Goal: Task Accomplishment & Management: Manage account settings

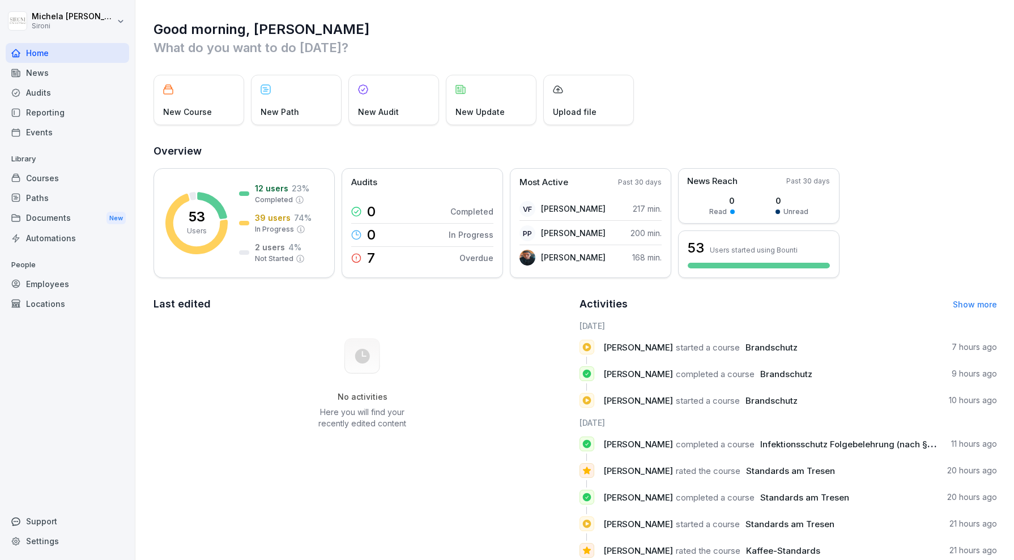
click at [39, 176] on div "Courses" at bounding box center [67, 178] width 123 height 20
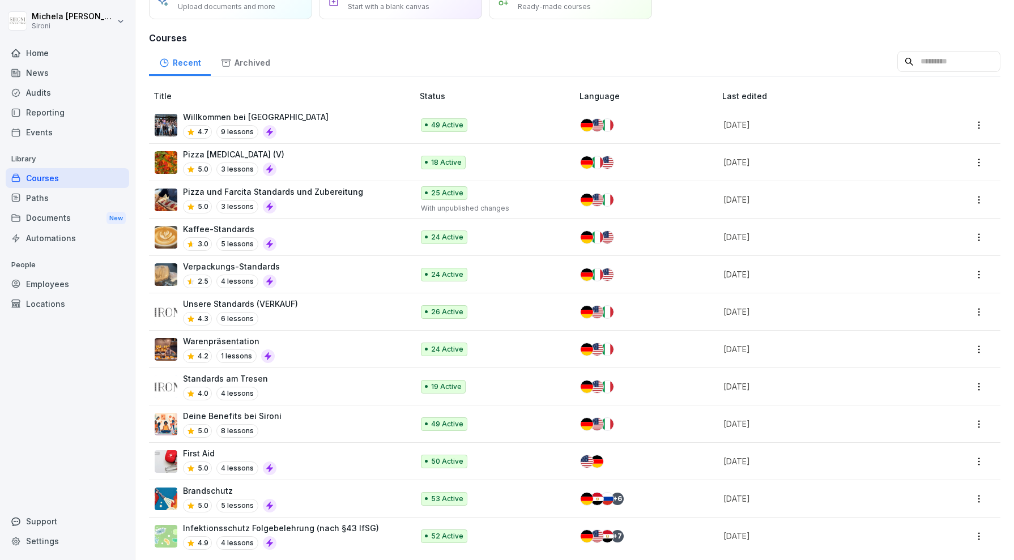
scroll to position [61, 0]
click at [312, 305] on div "Unsere Standards (VERKAUF) 4.3 6 lessons" at bounding box center [278, 311] width 247 height 28
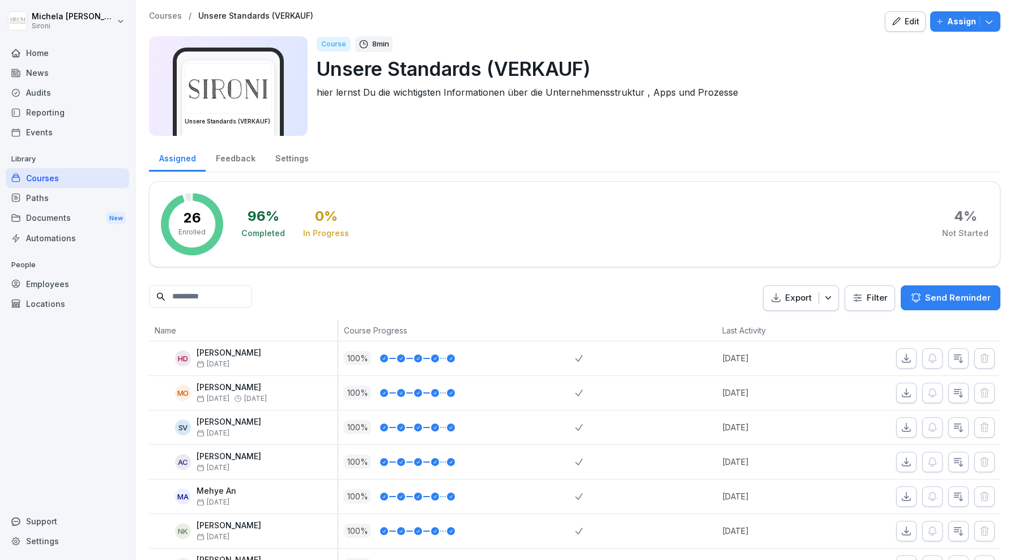
click at [906, 22] on div "Edit" at bounding box center [905, 21] width 28 height 12
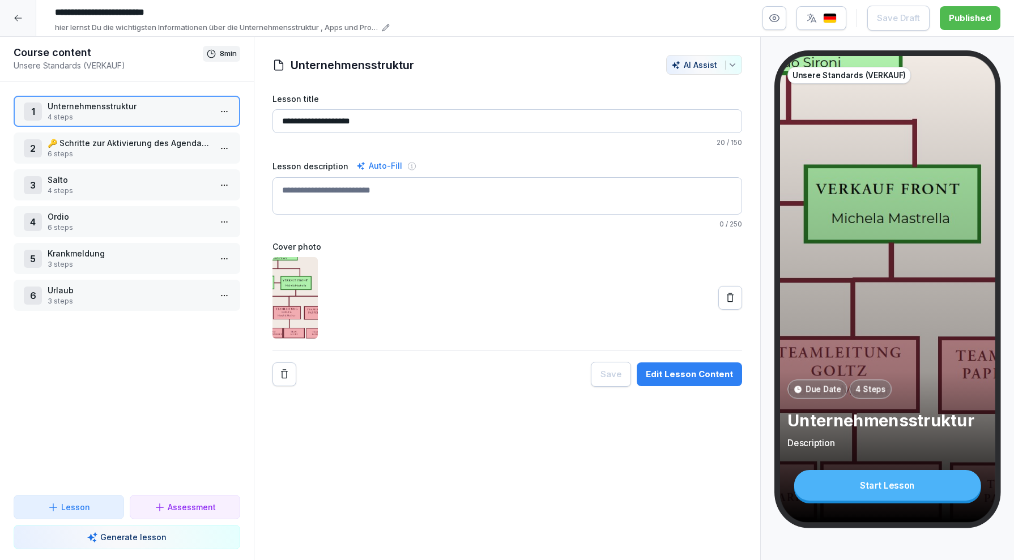
click at [105, 292] on p "Urlaub" at bounding box center [129, 290] width 163 height 12
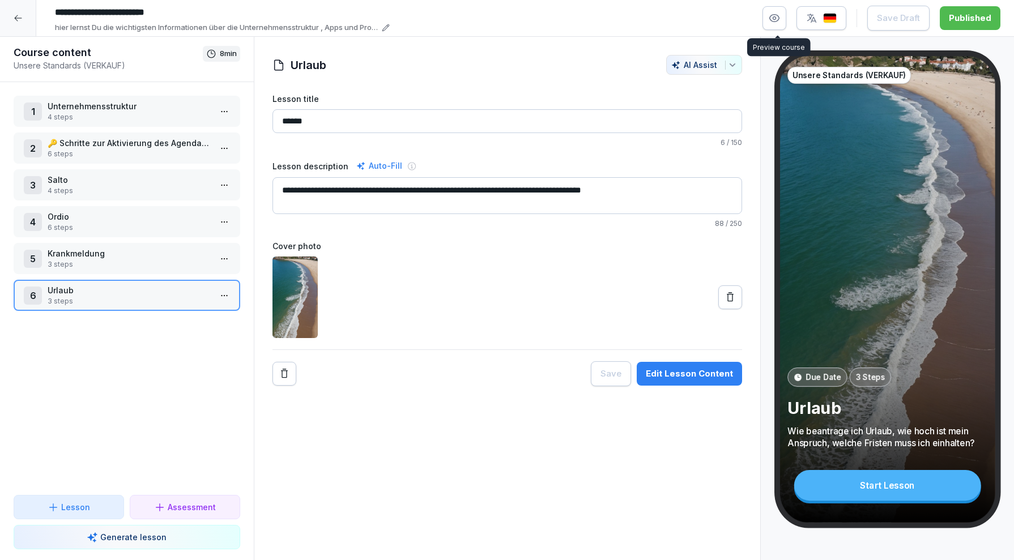
click at [780, 17] on icon "button" at bounding box center [773, 17] width 11 height 11
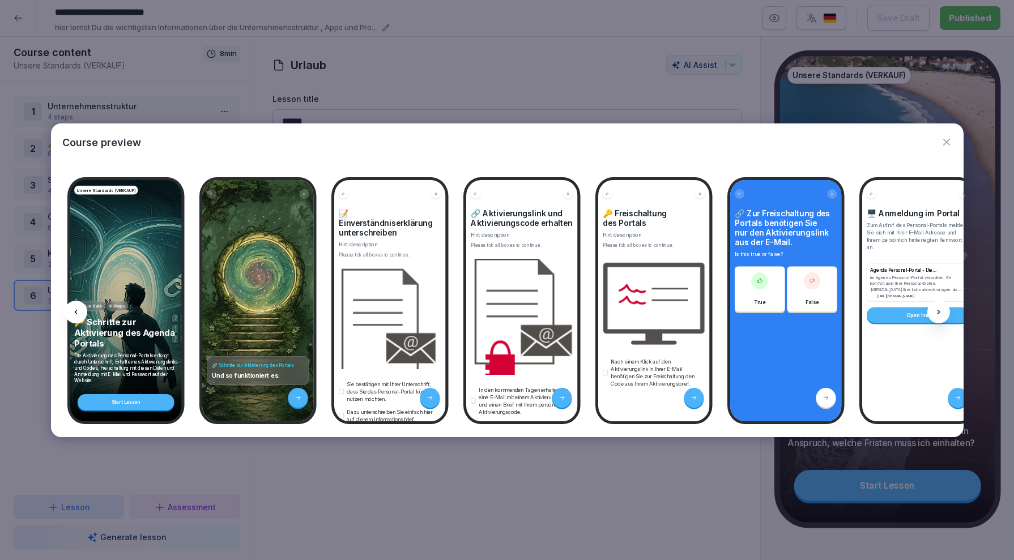
scroll to position [0, 767]
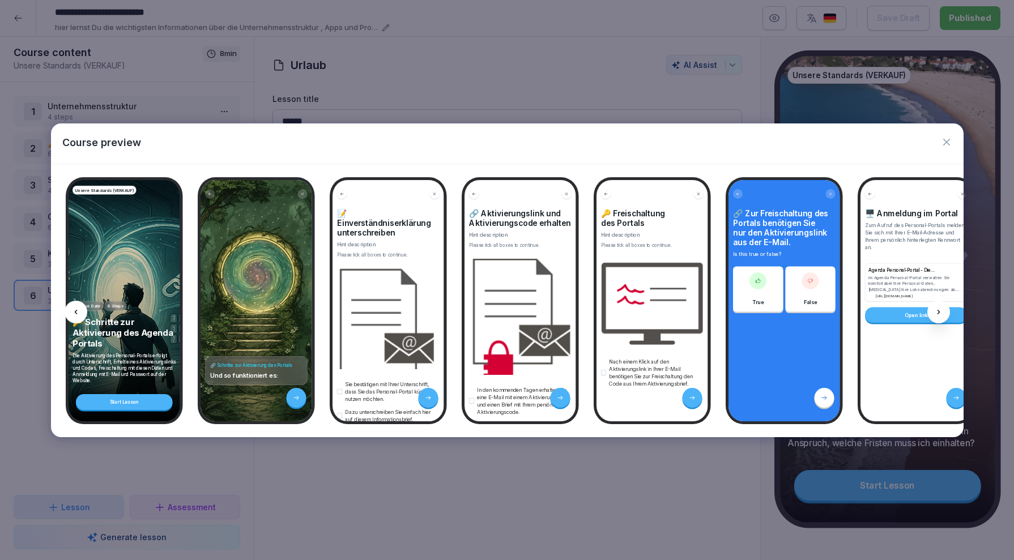
click at [949, 138] on icon "button" at bounding box center [946, 141] width 11 height 11
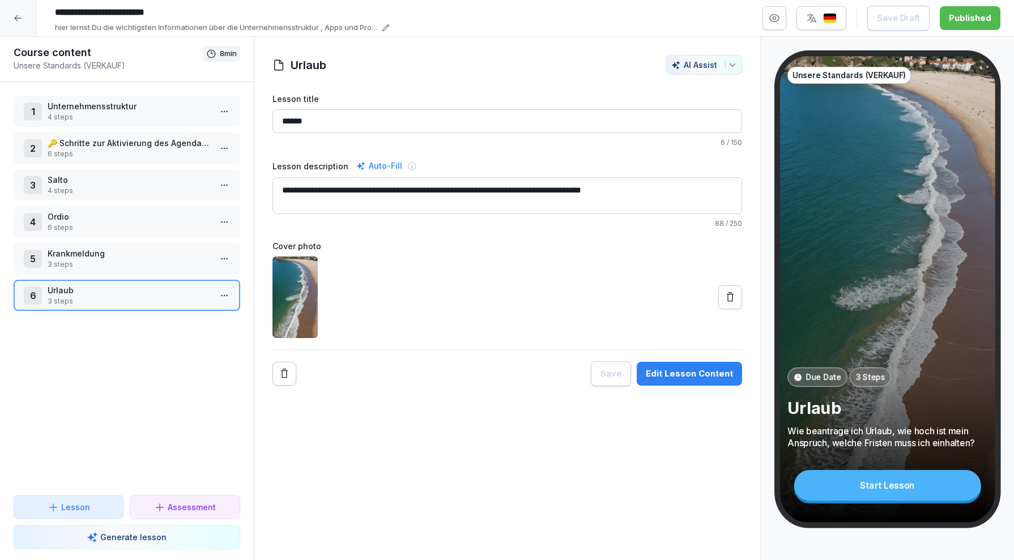
click at [119, 257] on p "Krankmeldung" at bounding box center [129, 253] width 163 height 12
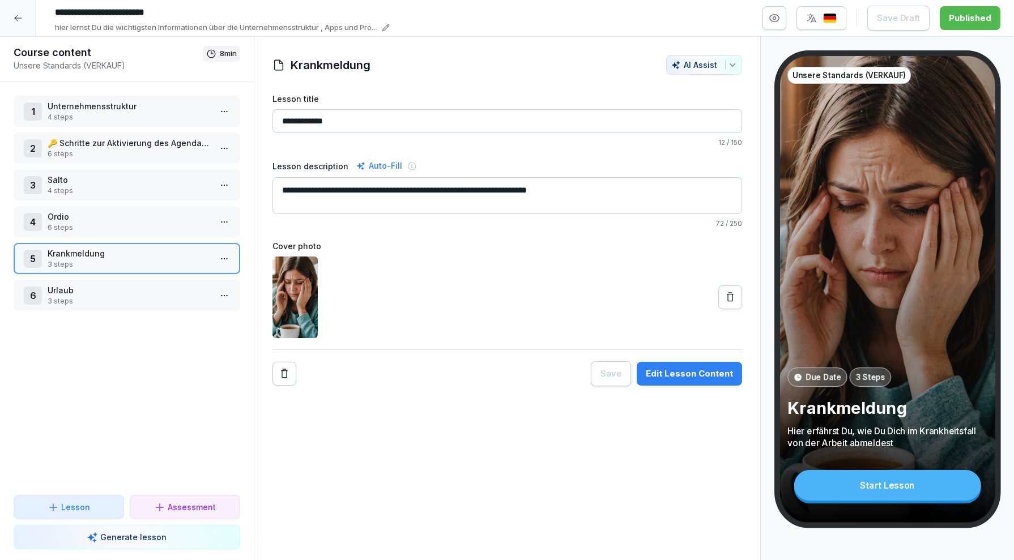
click at [775, 22] on icon "button" at bounding box center [773, 17] width 11 height 11
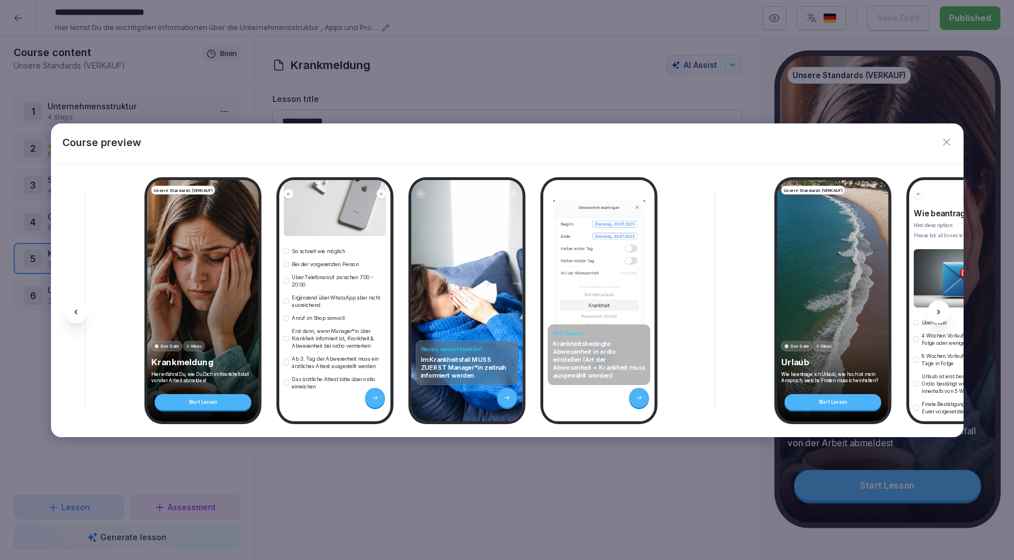
scroll to position [190, 0]
click at [949, 146] on icon "button" at bounding box center [946, 141] width 11 height 11
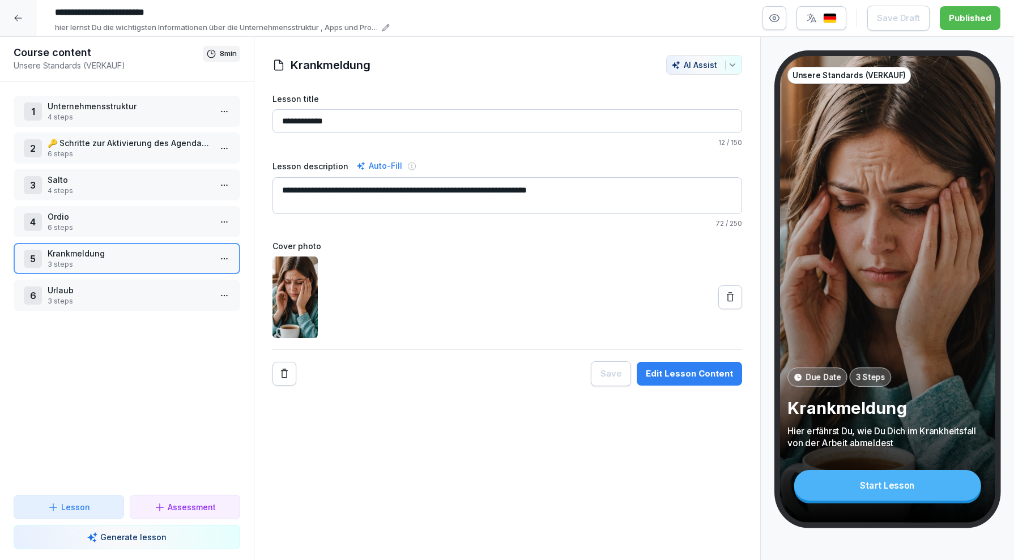
click at [773, 19] on icon "button" at bounding box center [775, 18] width 10 height 7
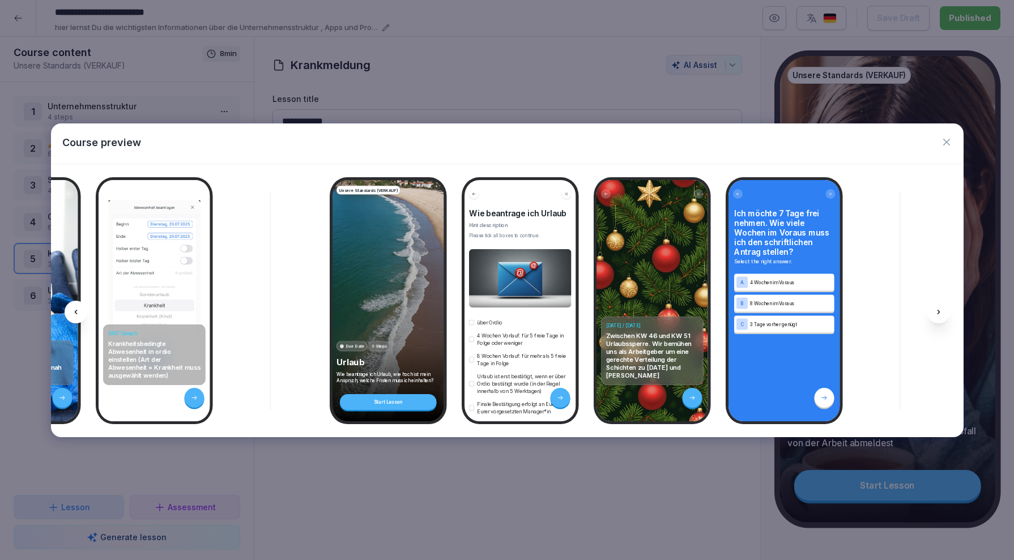
scroll to position [101, 0]
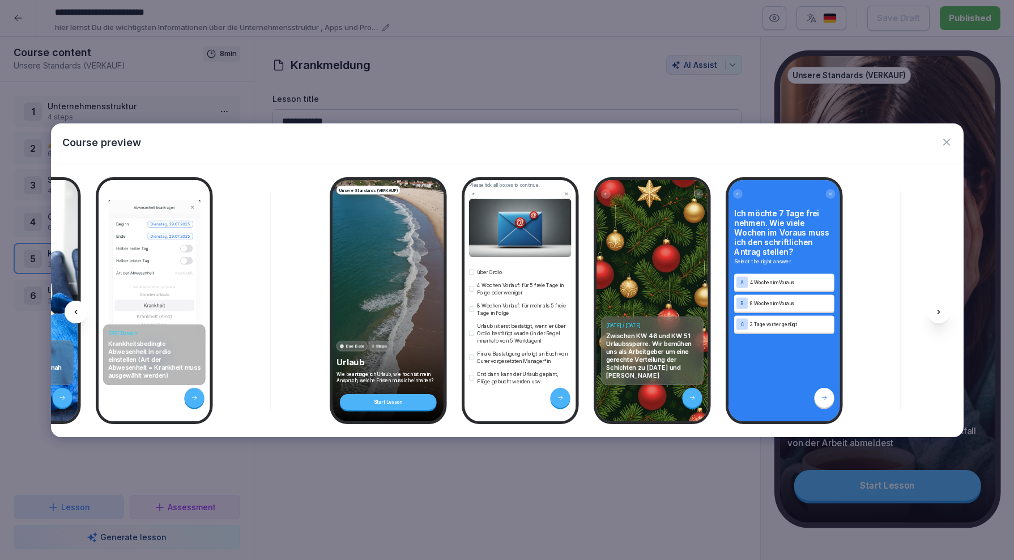
click at [945, 142] on icon "button" at bounding box center [946, 142] width 7 height 7
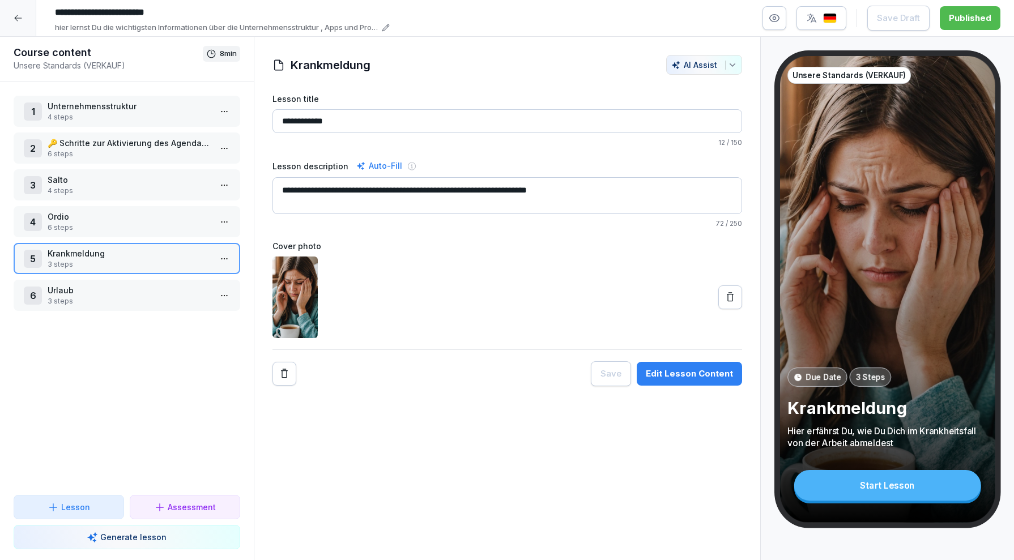
click at [10, 23] on div at bounding box center [18, 18] width 36 height 36
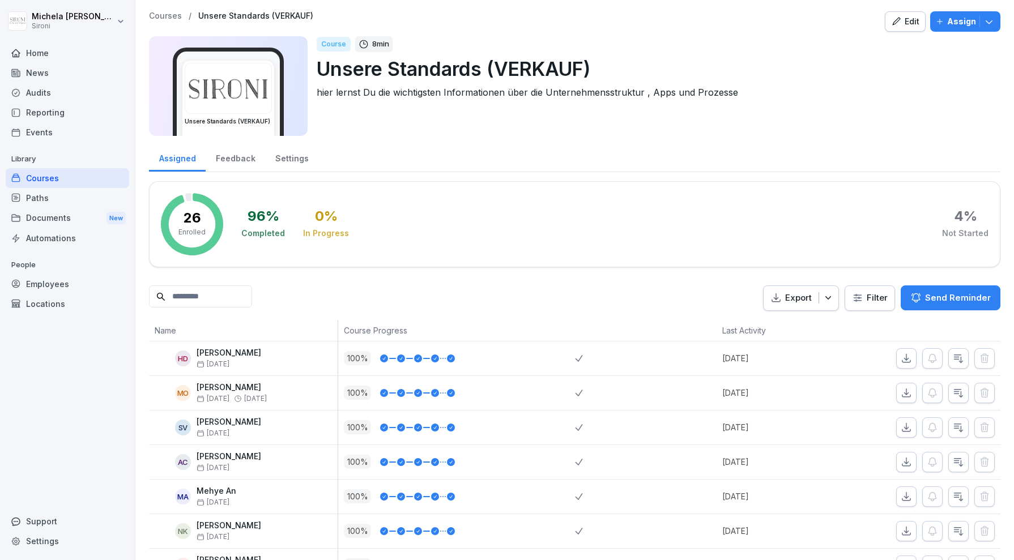
click at [912, 16] on div "Edit" at bounding box center [905, 21] width 28 height 12
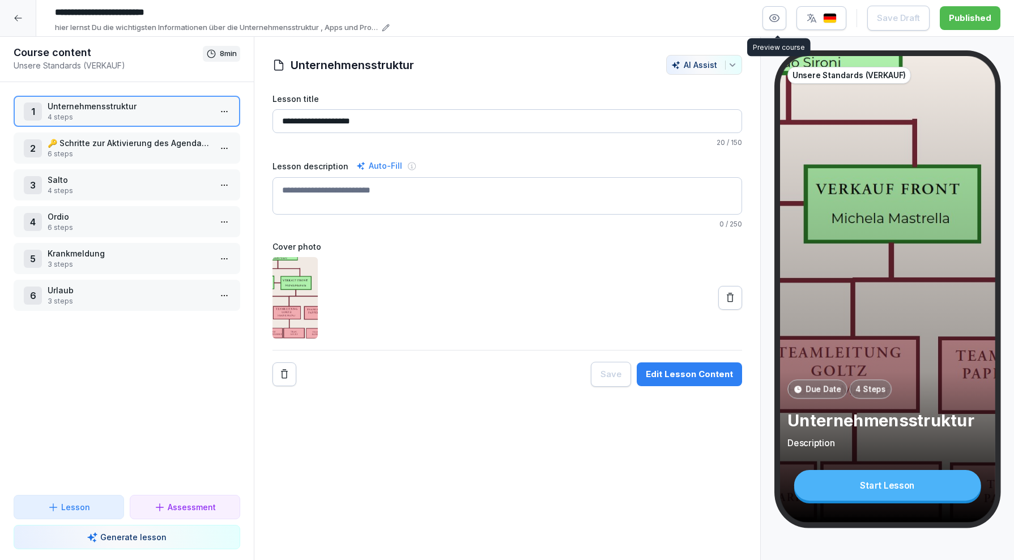
click at [776, 17] on icon "button" at bounding box center [774, 18] width 3 height 3
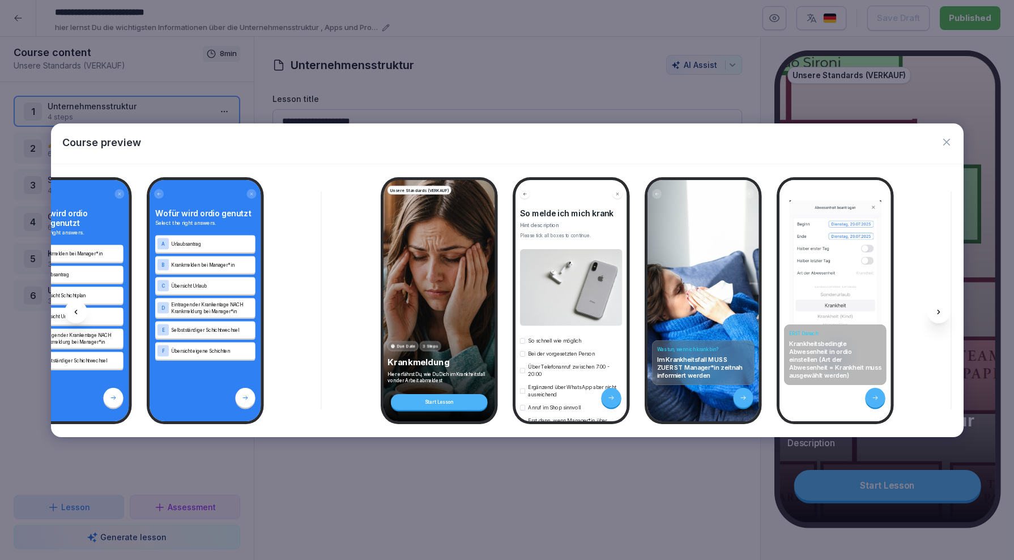
scroll to position [0, 3946]
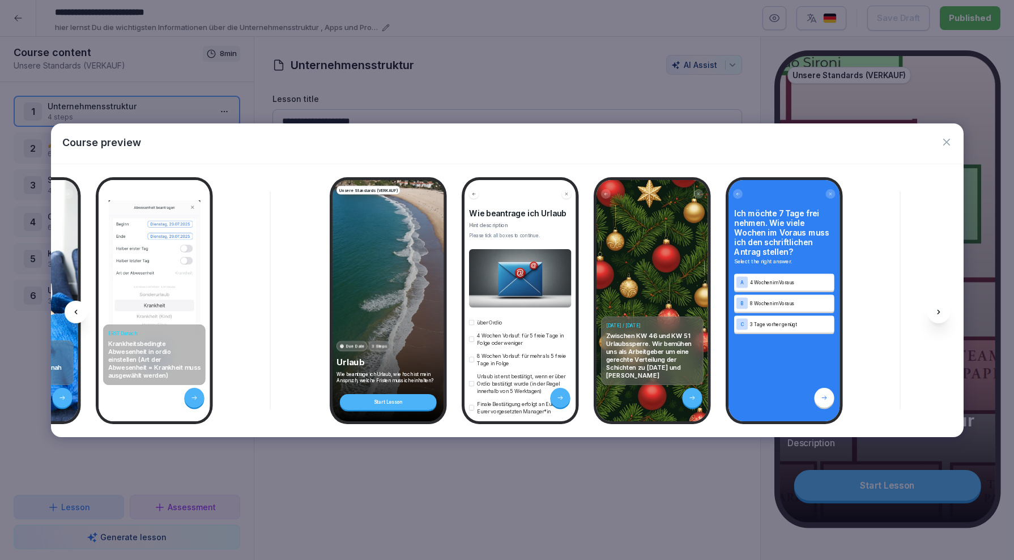
click at [943, 146] on icon "button" at bounding box center [946, 141] width 11 height 11
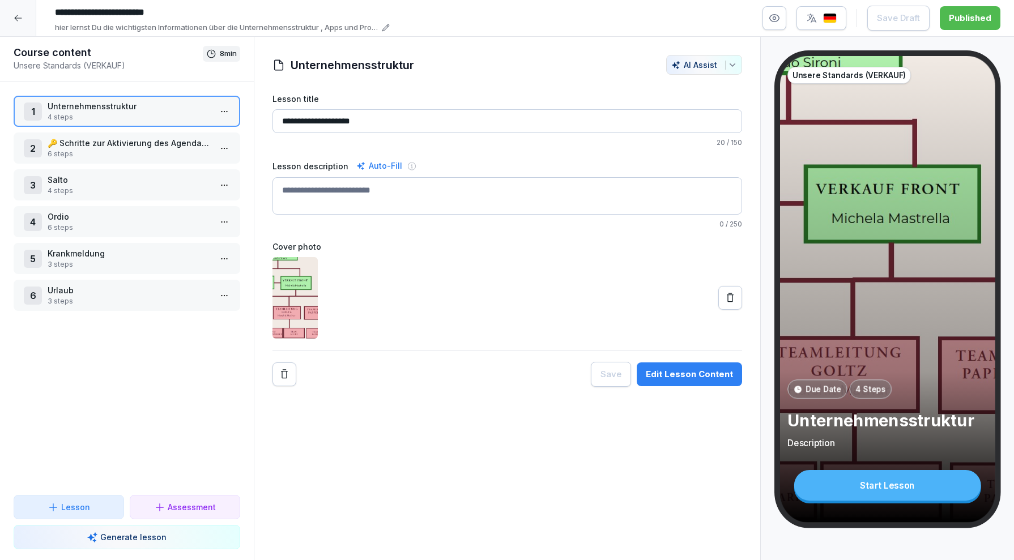
click at [19, 25] on div at bounding box center [18, 18] width 36 height 36
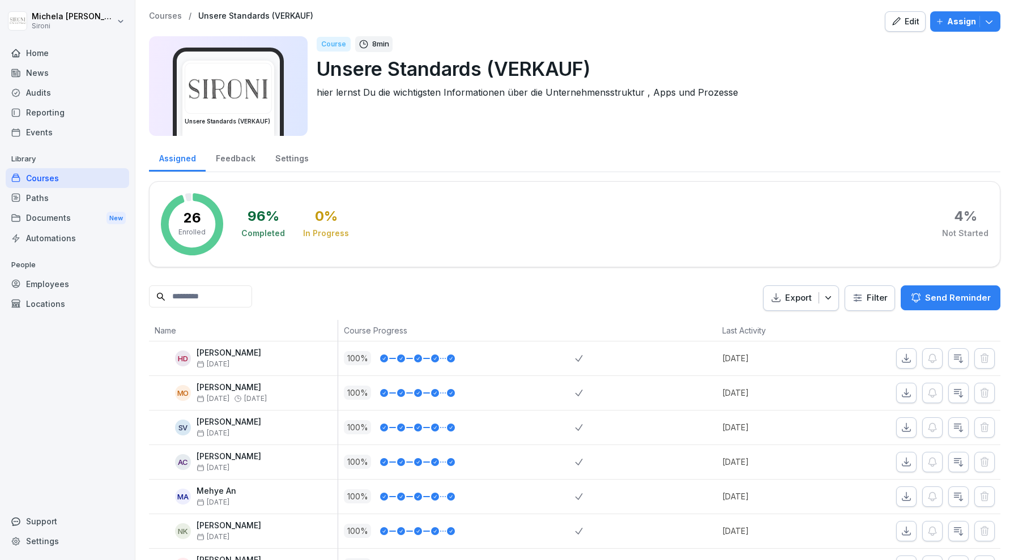
click at [901, 22] on icon "button" at bounding box center [896, 21] width 10 height 10
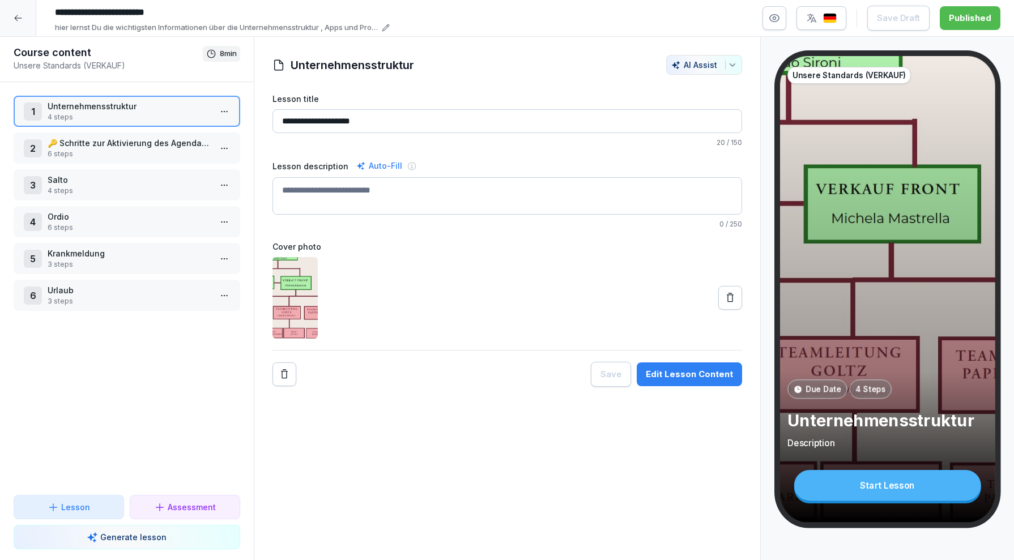
click at [22, 22] on icon at bounding box center [18, 18] width 9 height 9
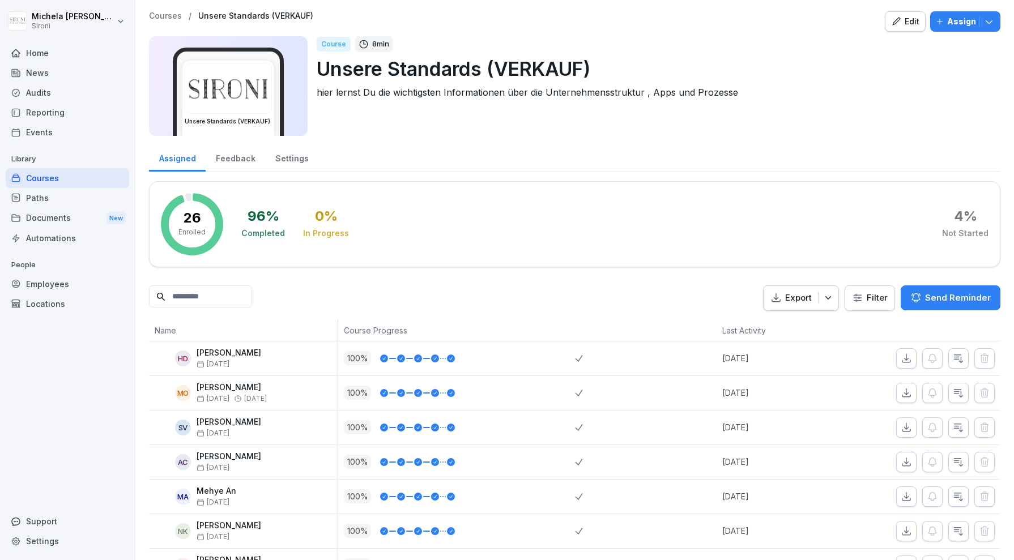
click at [159, 12] on p "Courses" at bounding box center [165, 16] width 33 height 10
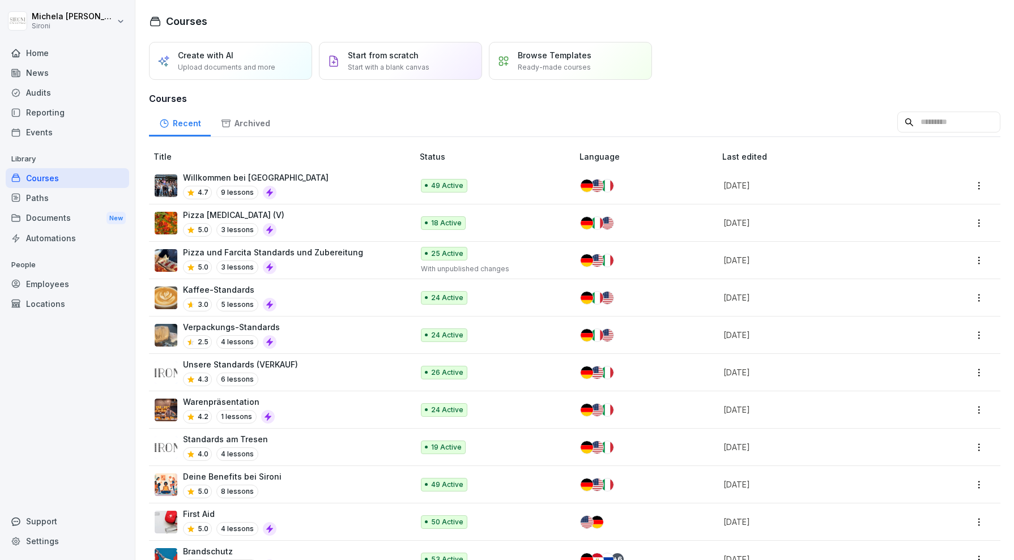
click at [320, 185] on div "Willkommen bei Sironi 4.7 9 lessons" at bounding box center [278, 186] width 247 height 28
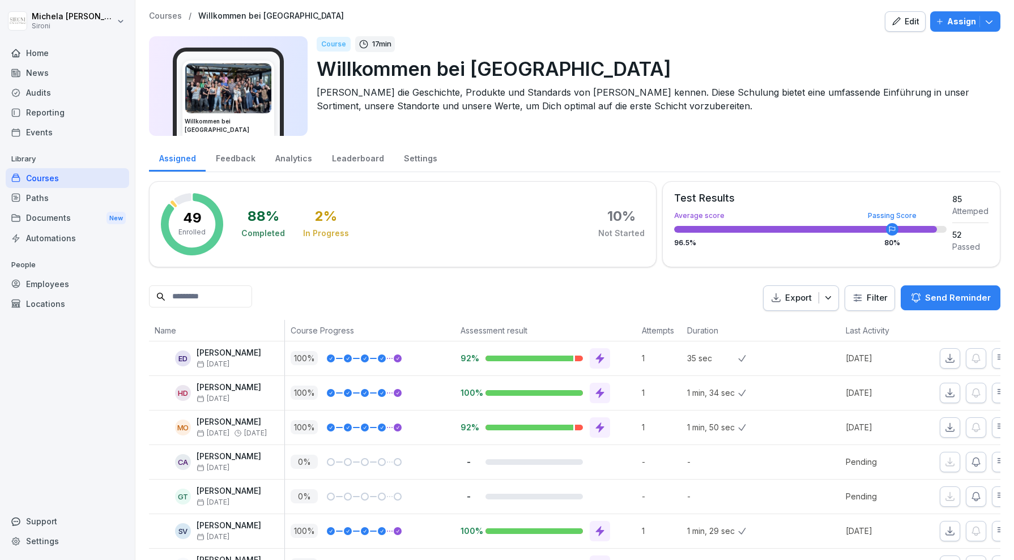
click at [904, 24] on div "Edit" at bounding box center [905, 21] width 28 height 12
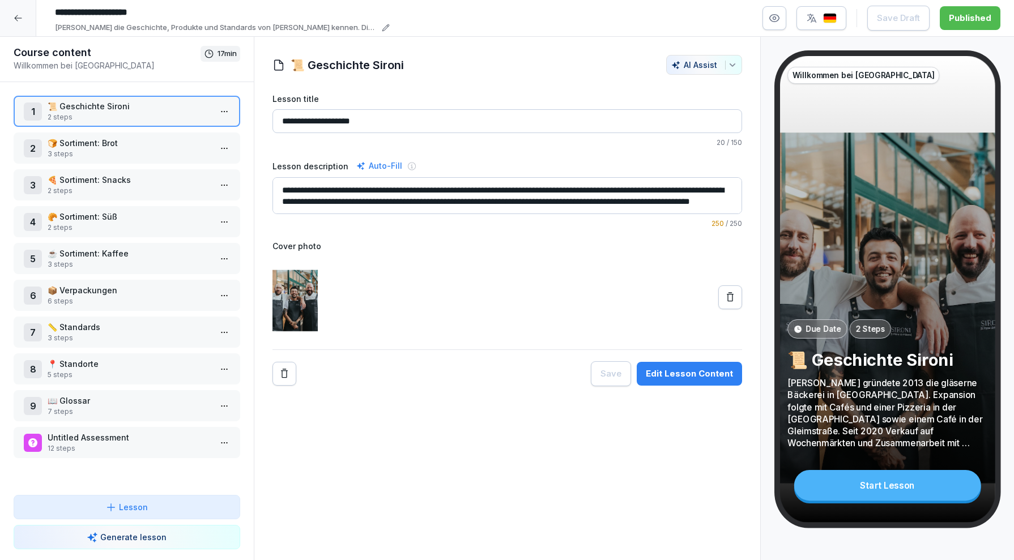
click at [22, 16] on icon at bounding box center [18, 18] width 9 height 9
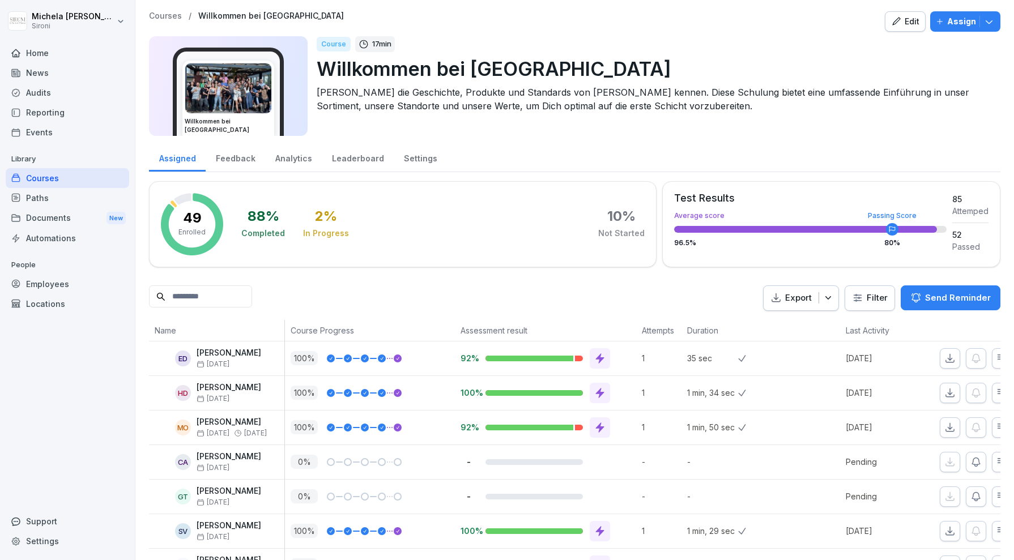
click at [173, 16] on p "Courses" at bounding box center [165, 16] width 33 height 10
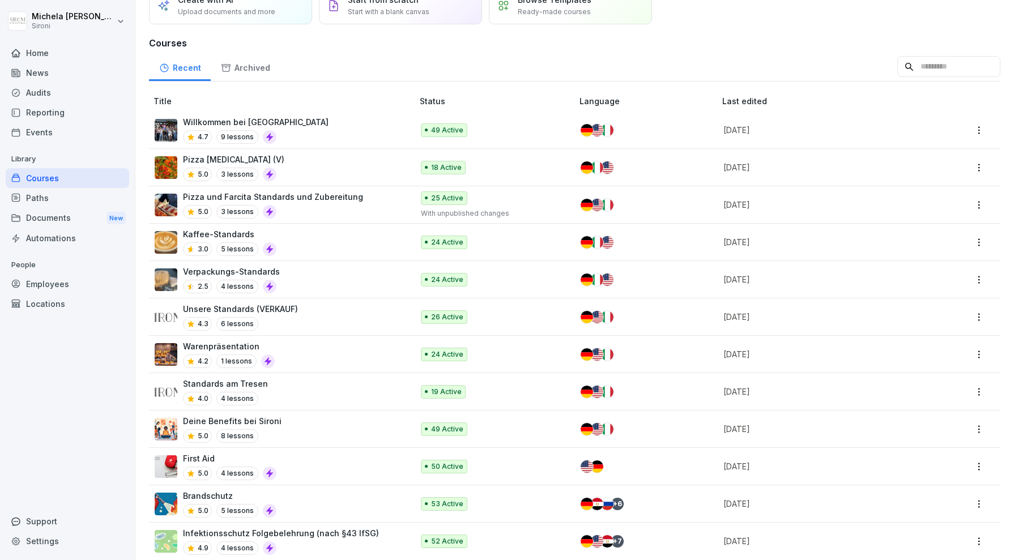
scroll to position [61, 0]
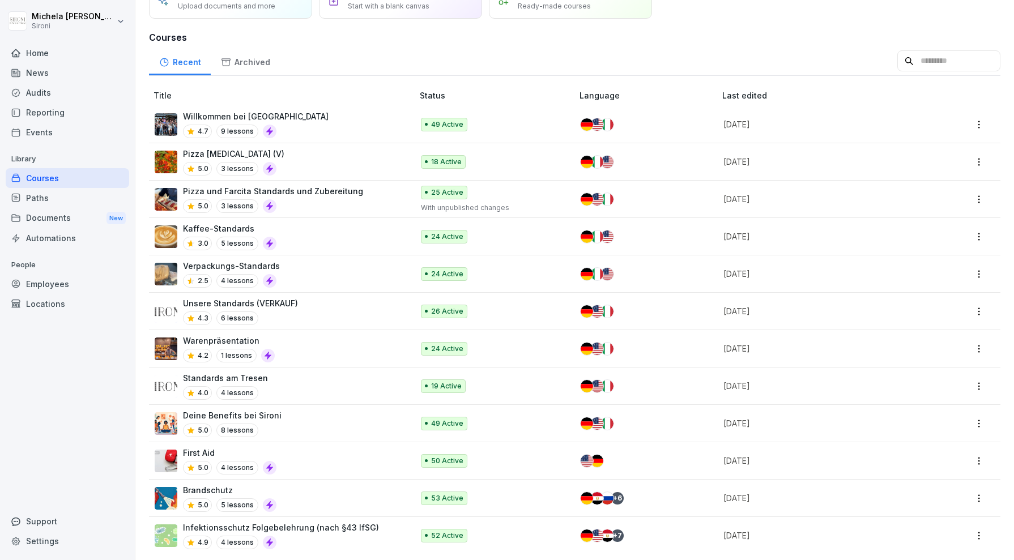
click at [336, 386] on div "Standards am Tresen 4.0 4 lessons" at bounding box center [278, 386] width 247 height 28
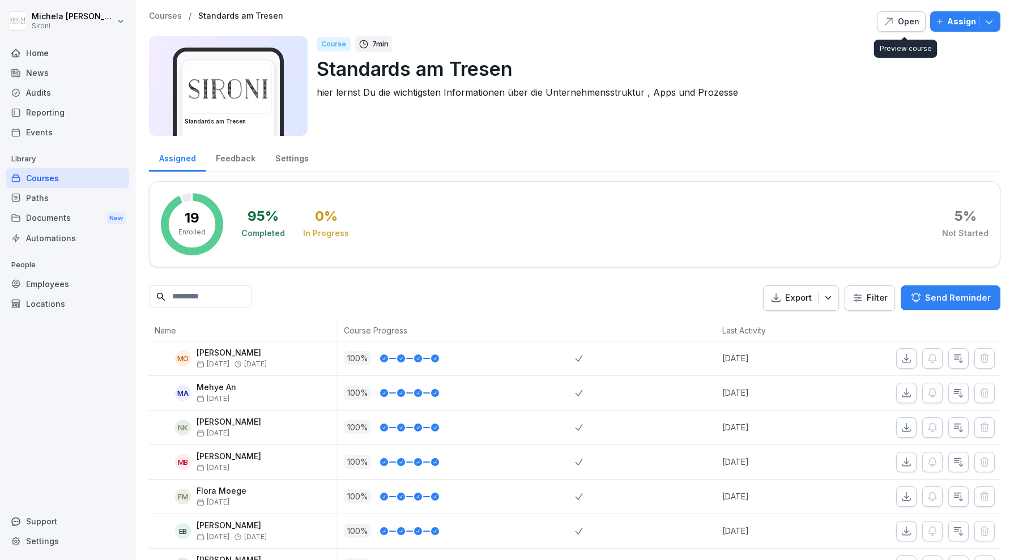
click at [909, 15] on div "Open" at bounding box center [901, 21] width 36 height 12
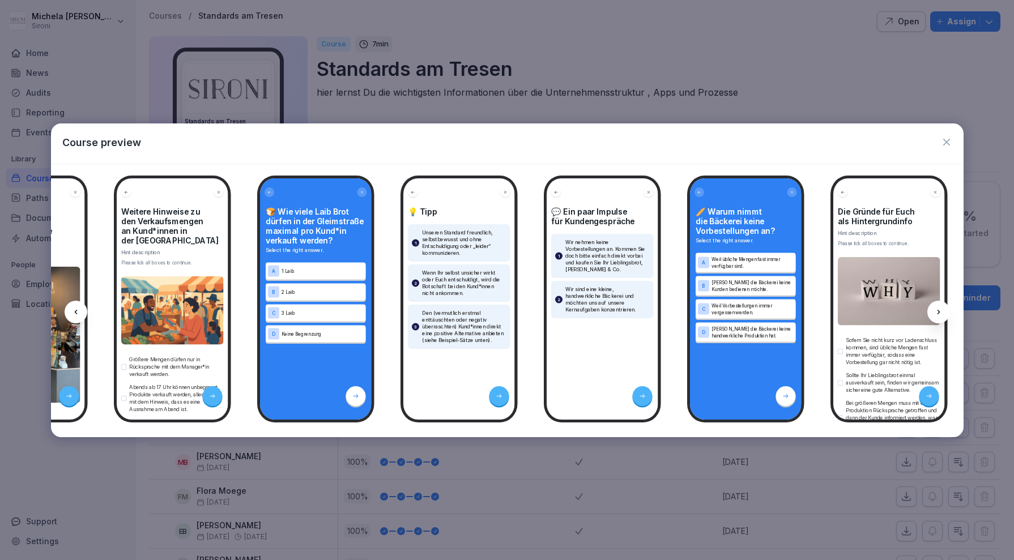
scroll to position [0, 2061]
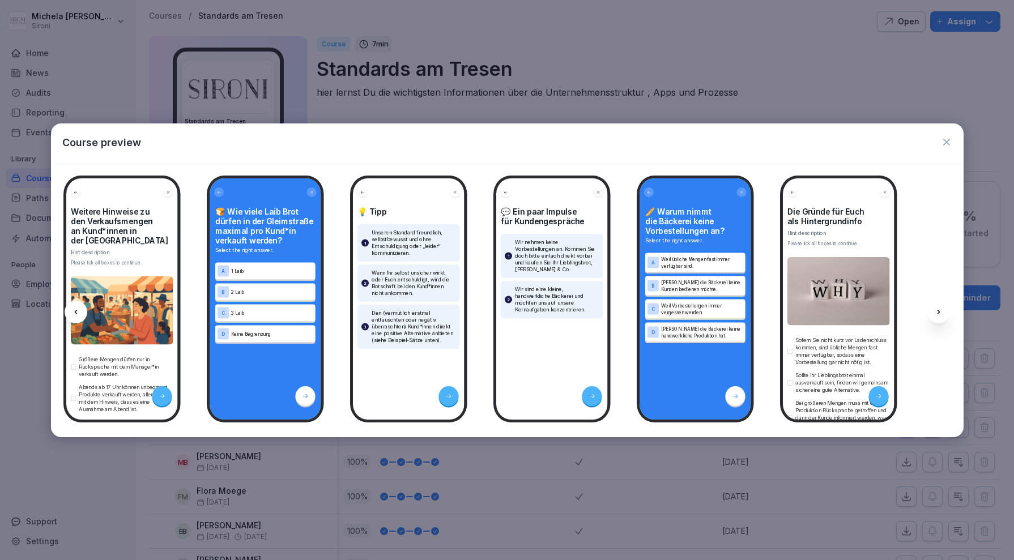
click at [951, 146] on div "Course preview" at bounding box center [507, 143] width 912 height 40
click at [947, 140] on icon "button" at bounding box center [946, 141] width 11 height 11
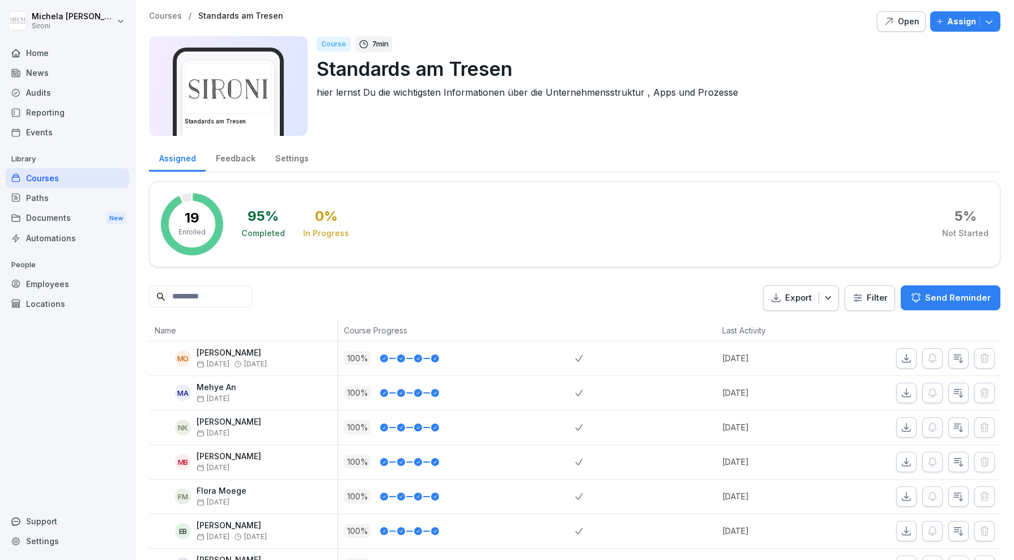
click at [156, 15] on p "Courses" at bounding box center [165, 16] width 33 height 10
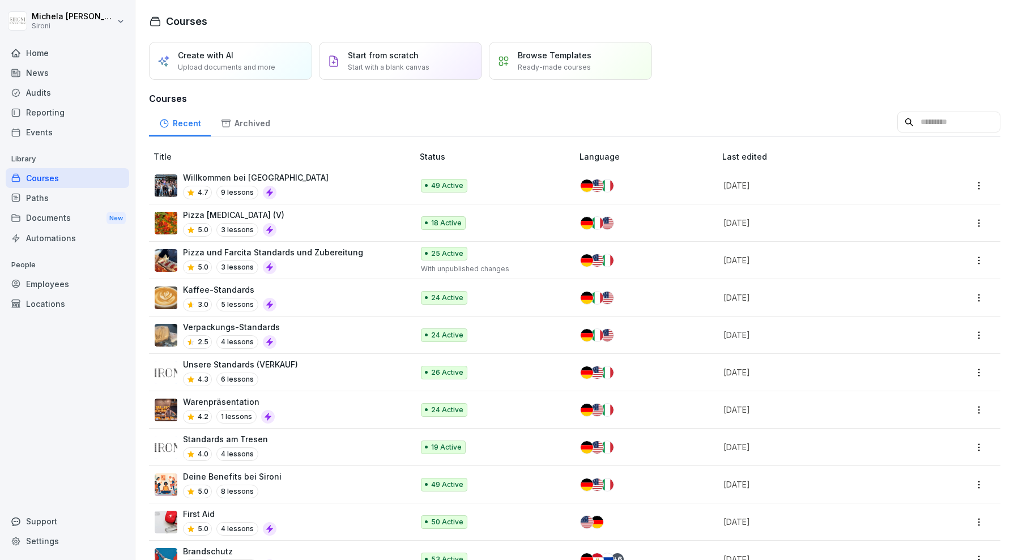
scroll to position [61, 0]
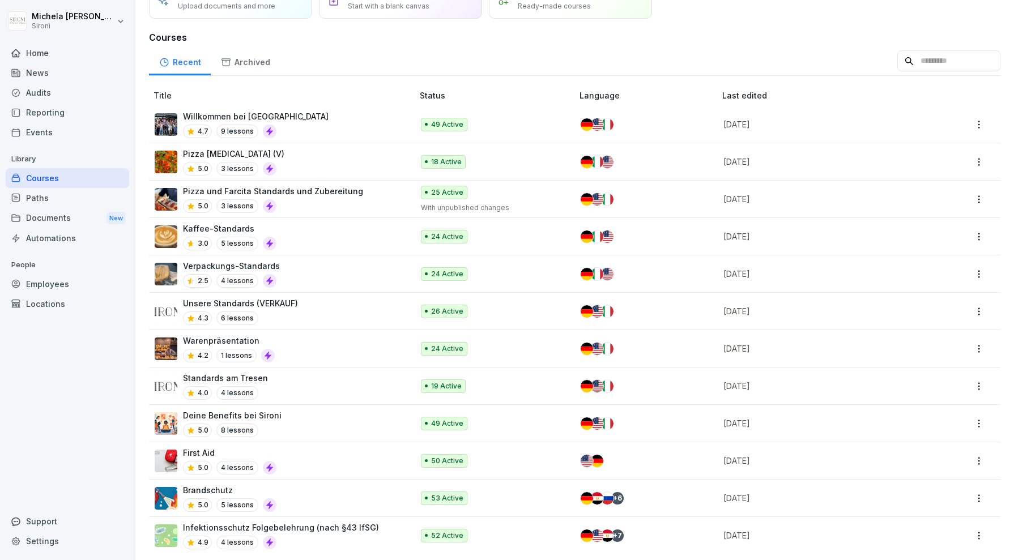
click at [314, 378] on div "Standards am Tresen 4.0 4 lessons" at bounding box center [278, 386] width 247 height 28
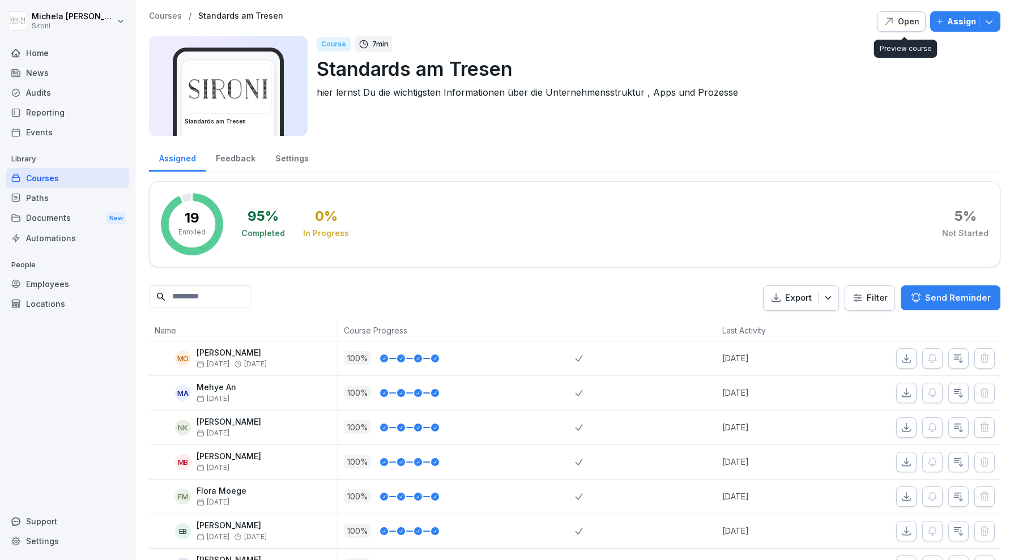
click at [908, 20] on div "Open" at bounding box center [901, 21] width 36 height 12
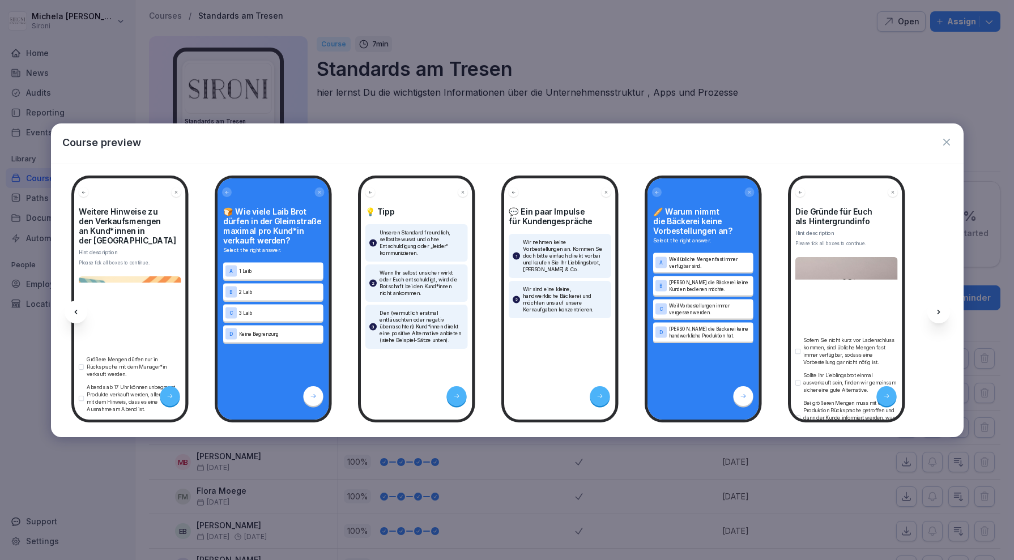
scroll to position [0, 2061]
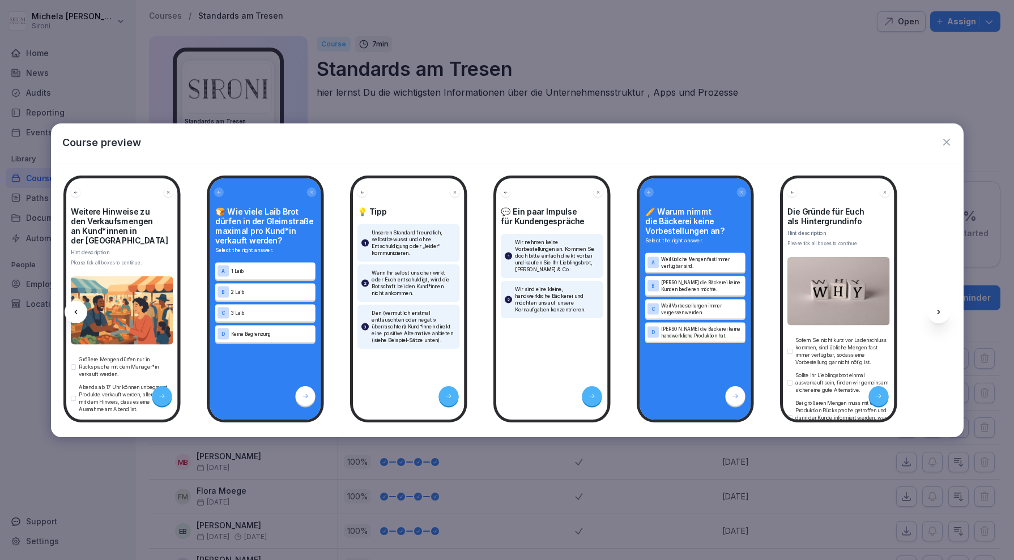
click at [946, 139] on icon "button" at bounding box center [946, 141] width 11 height 11
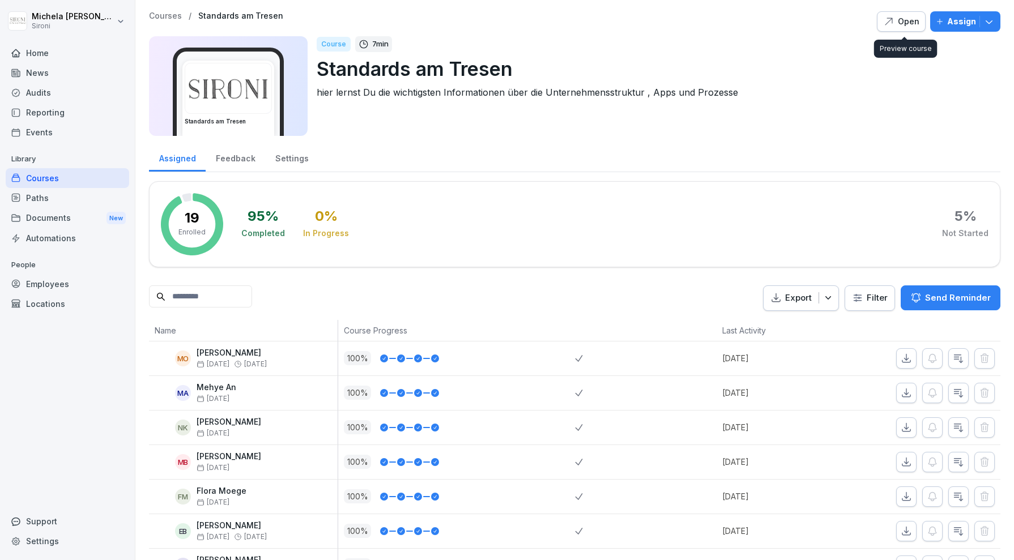
click at [908, 24] on div "Open" at bounding box center [901, 21] width 36 height 12
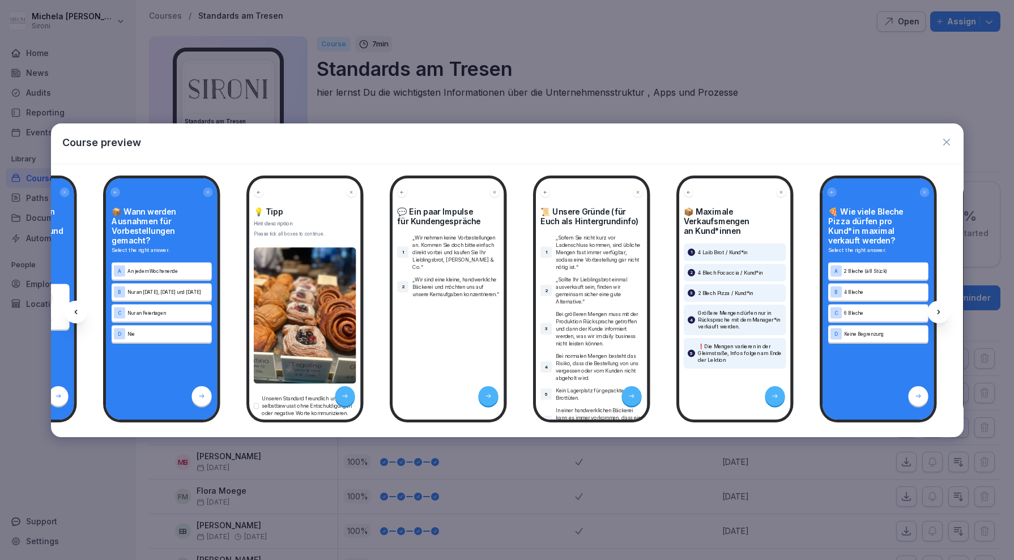
scroll to position [0, 655]
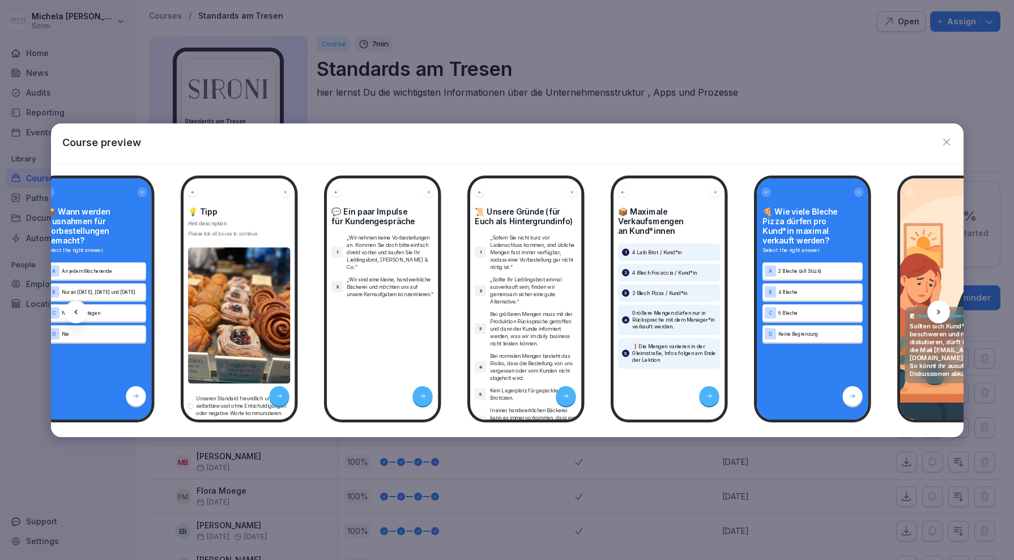
click at [945, 143] on icon "button" at bounding box center [946, 141] width 11 height 11
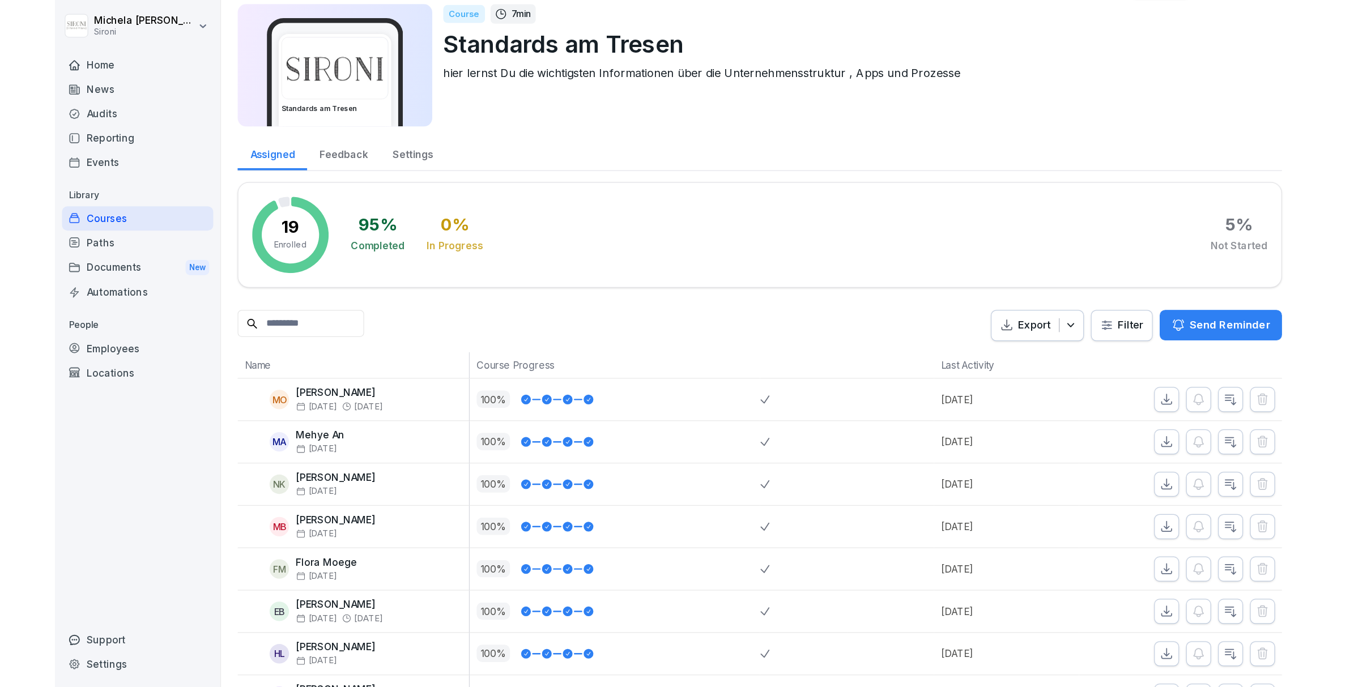
scroll to position [0, 0]
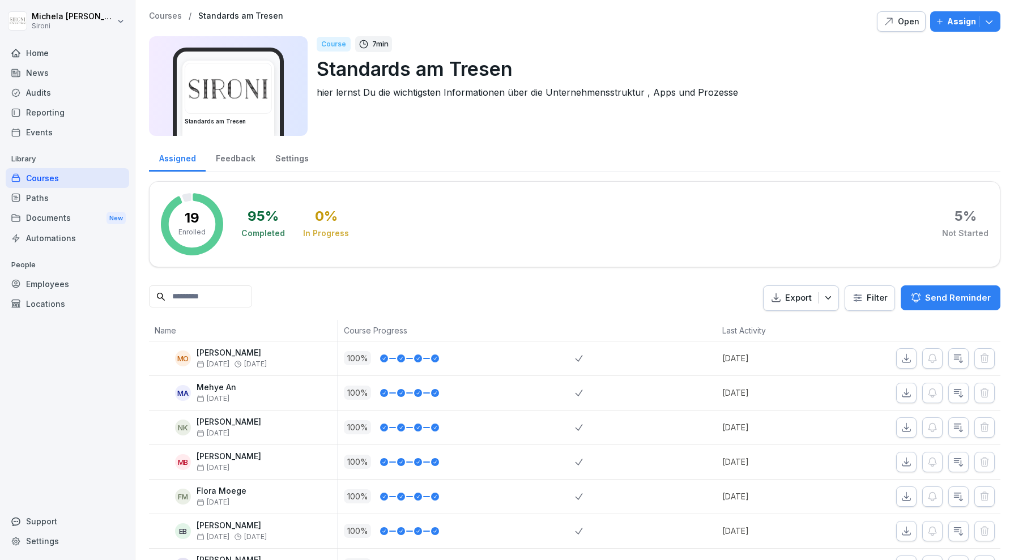
click at [783, 33] on div "Courses / Standards am Tresen Open Assign Standards am Tresen Course 7 min Stan…" at bounding box center [574, 76] width 851 height 131
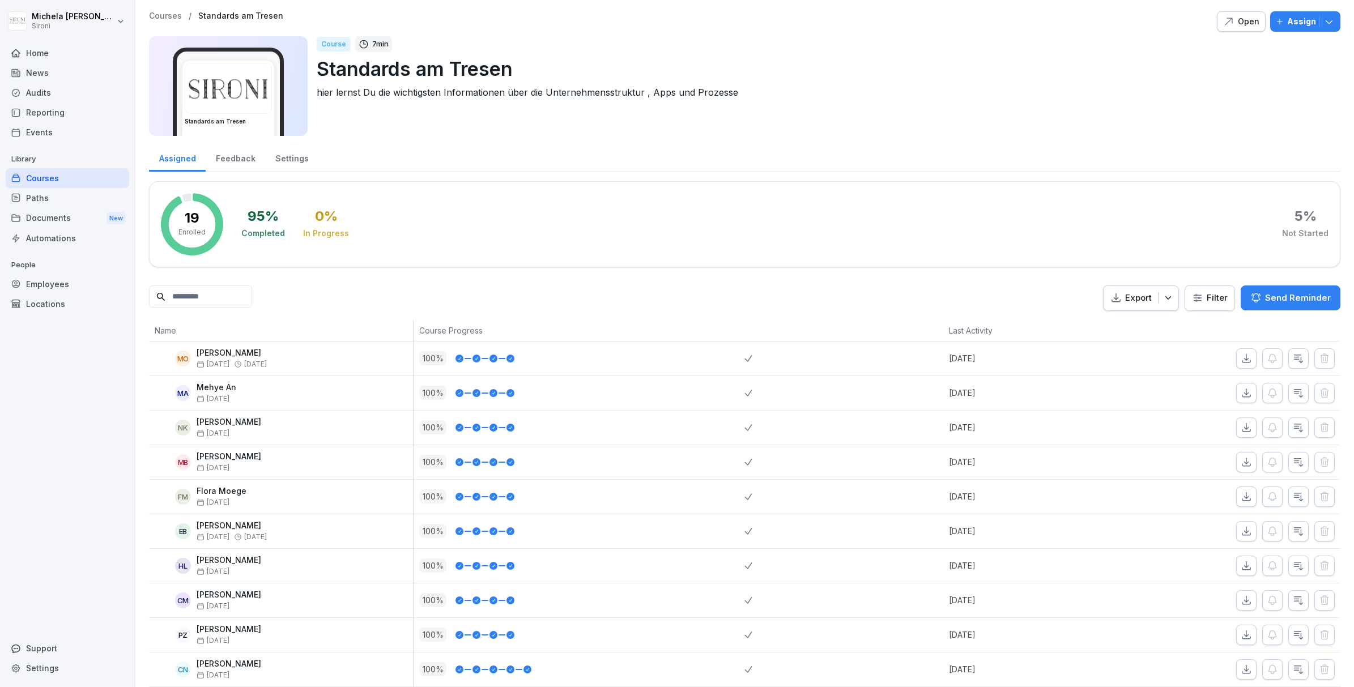
click at [162, 19] on p "Courses" at bounding box center [165, 16] width 33 height 10
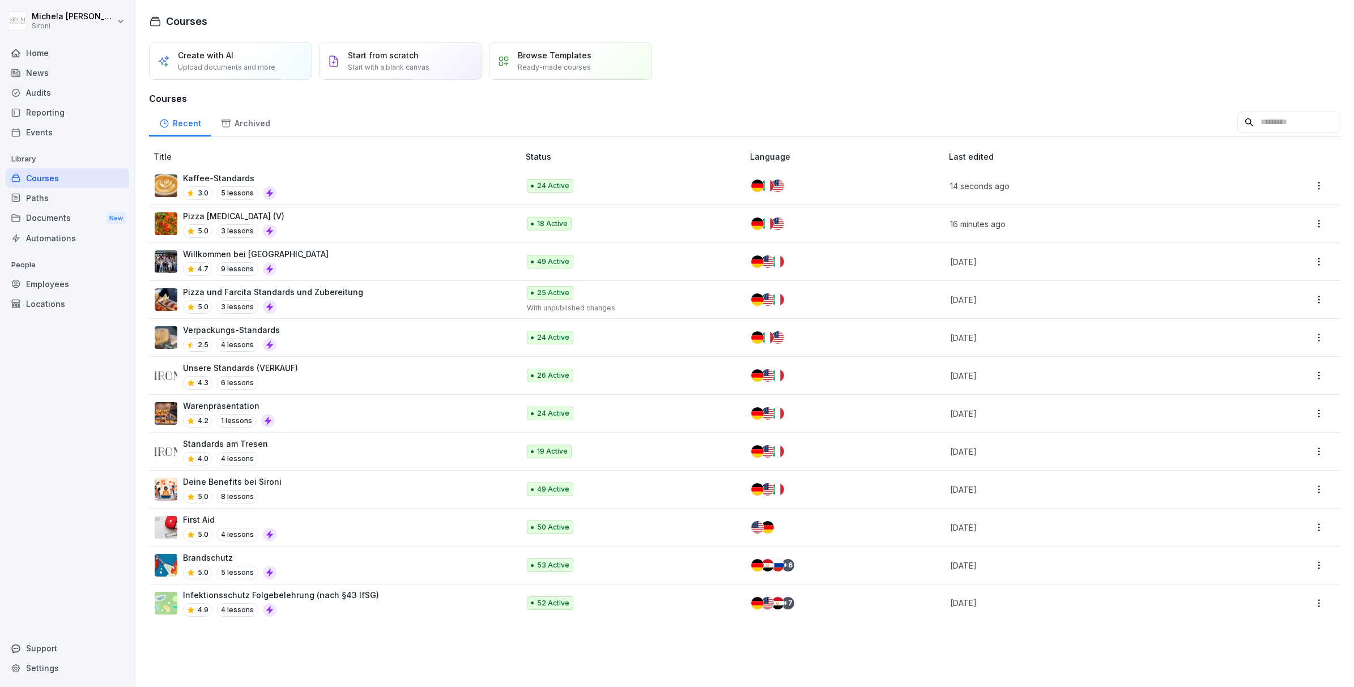
click at [701, 12] on div "Courses Create with AI Upload documents and more Start from scratch Start with …" at bounding box center [744, 343] width 1218 height 687
